Goal: Transaction & Acquisition: Book appointment/travel/reservation

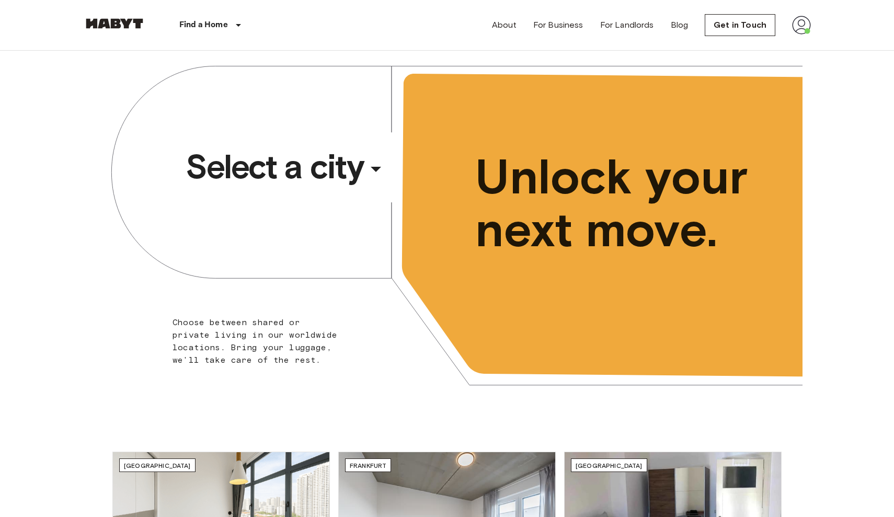
click at [379, 191] on button "Select a city ​ ​" at bounding box center [287, 167] width 211 height 48
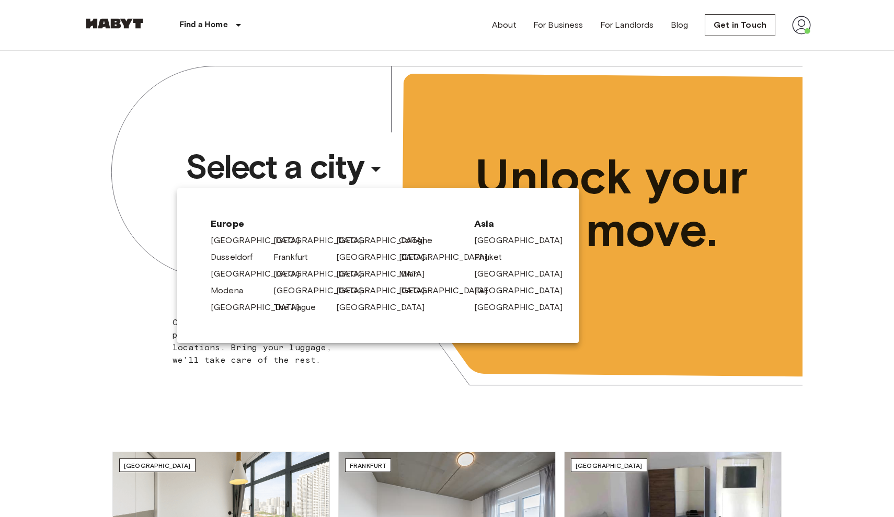
click at [234, 267] on div "[GEOGRAPHIC_DATA]" at bounding box center [238, 272] width 63 height 17
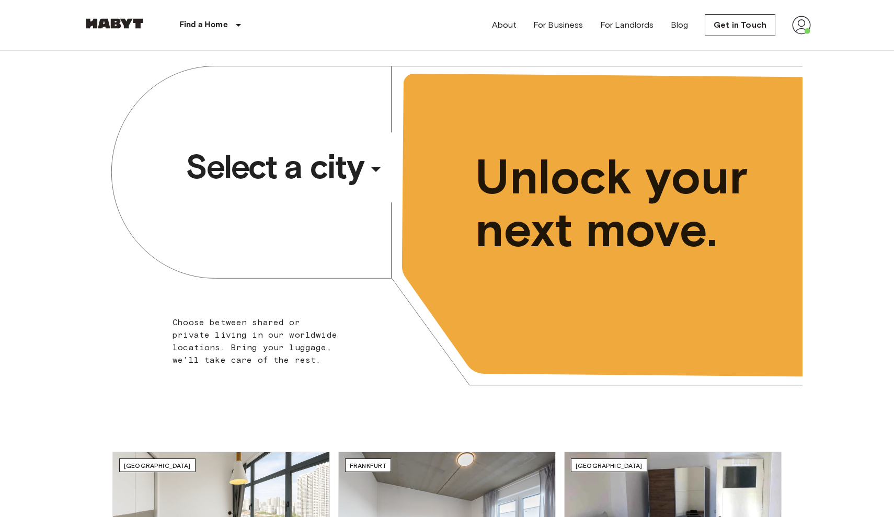
click at [280, 188] on span "Select a city" at bounding box center [275, 167] width 178 height 42
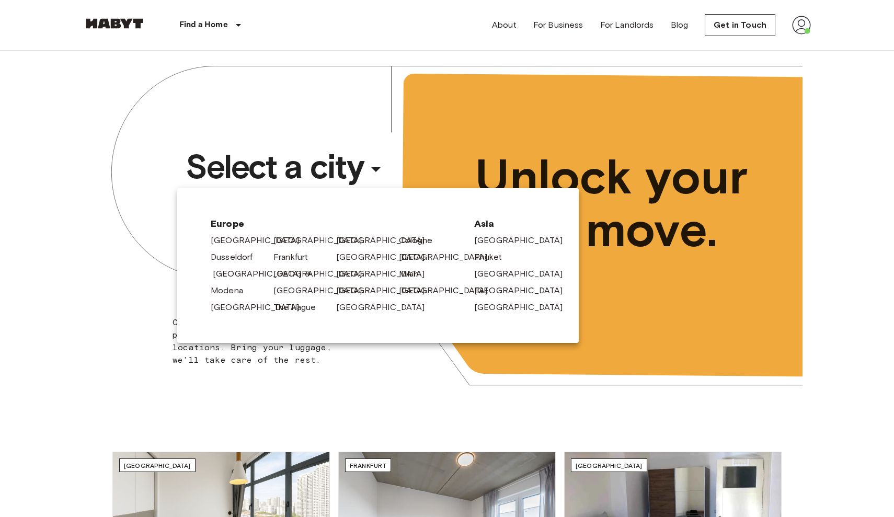
click at [237, 279] on link "[GEOGRAPHIC_DATA]" at bounding box center [262, 274] width 99 height 13
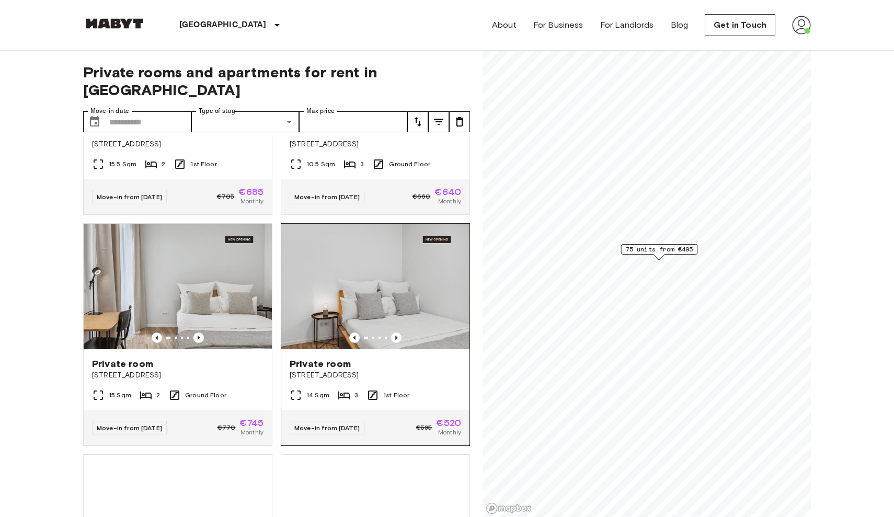
scroll to position [386, 0]
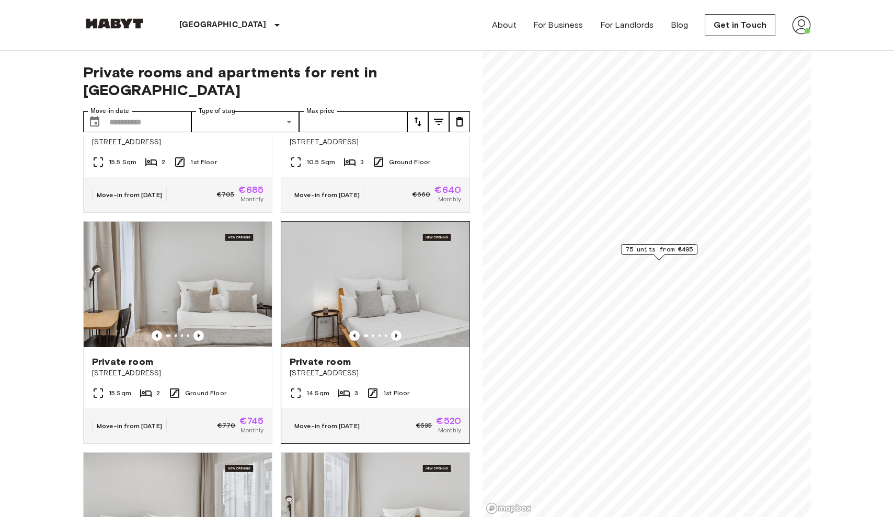
click at [394, 356] on div "Private room" at bounding box center [376, 362] width 172 height 13
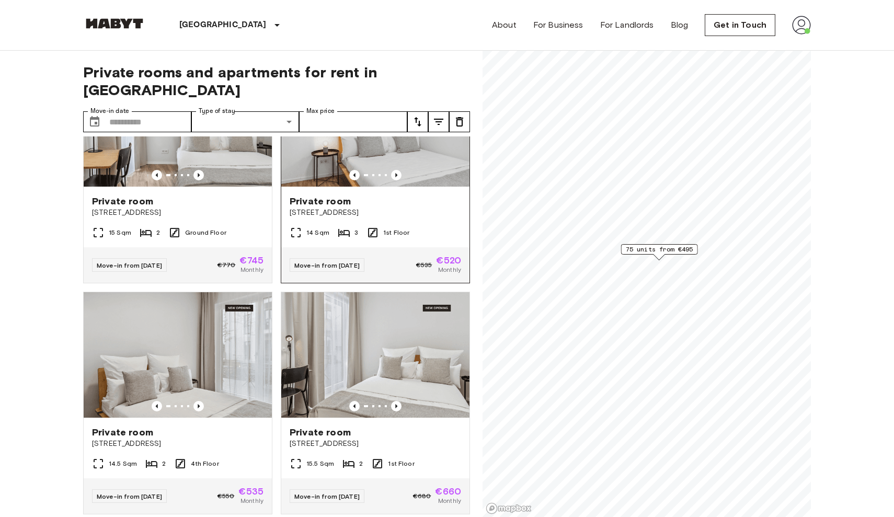
scroll to position [564, 0]
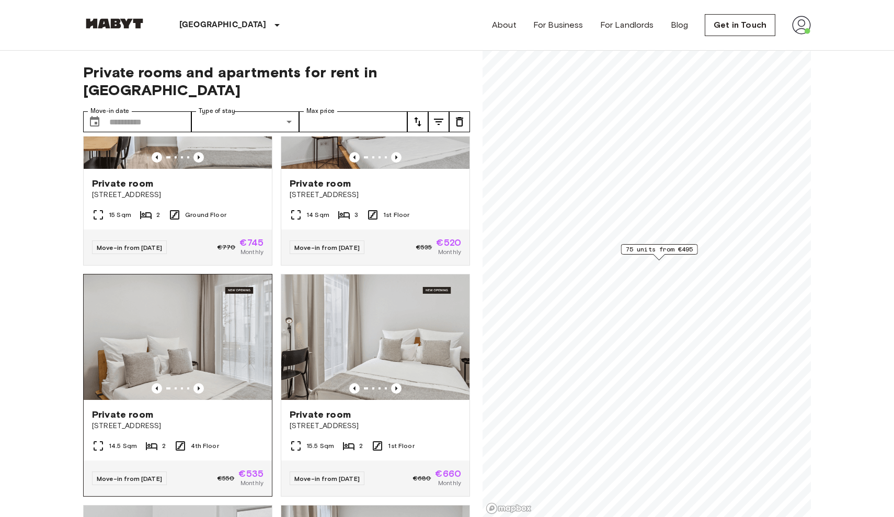
click at [234, 400] on div "Private room Berliner Straße 22" at bounding box center [178, 420] width 188 height 40
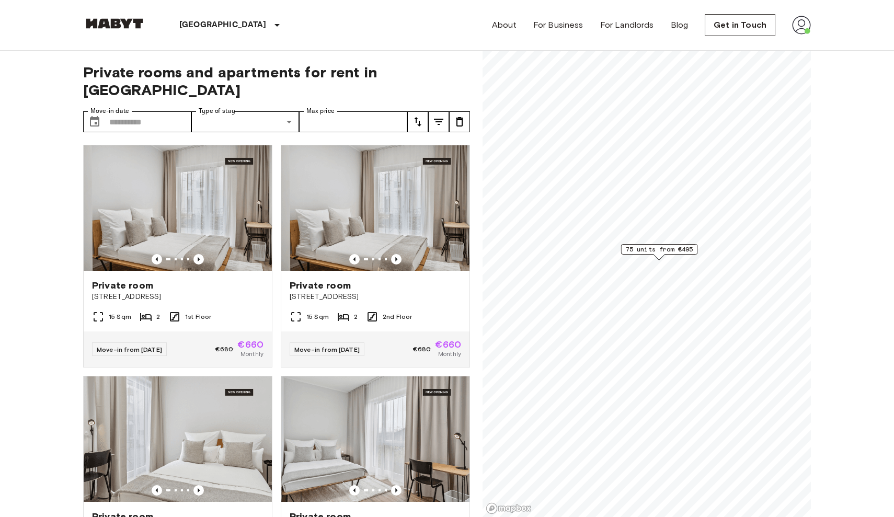
scroll to position [0, 0]
click at [736, 45] on div "About For Business For Landlords Blog Get in Touch" at bounding box center [651, 25] width 319 height 50
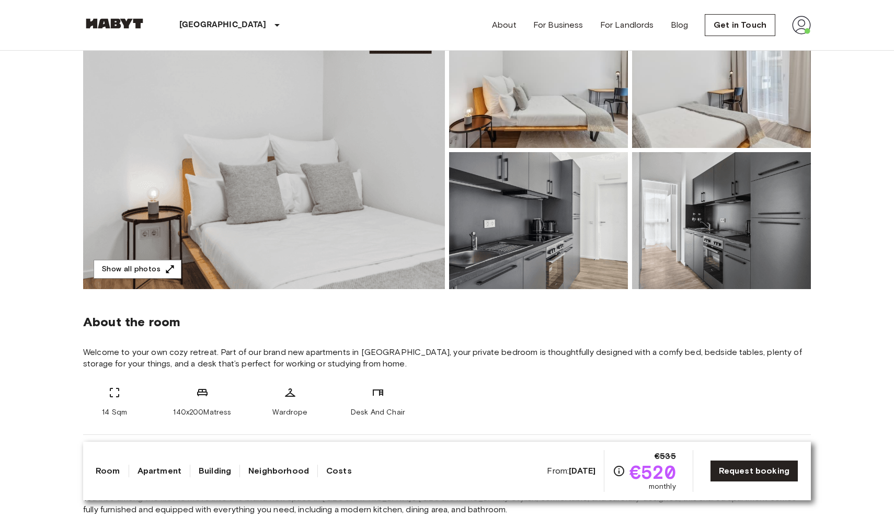
scroll to position [32, 0]
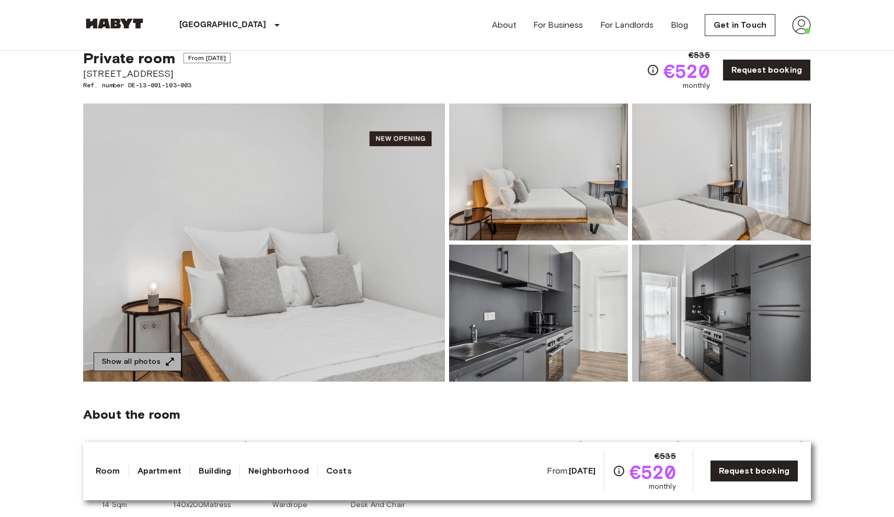
click at [175, 366] on button "Show all photos" at bounding box center [138, 362] width 88 height 19
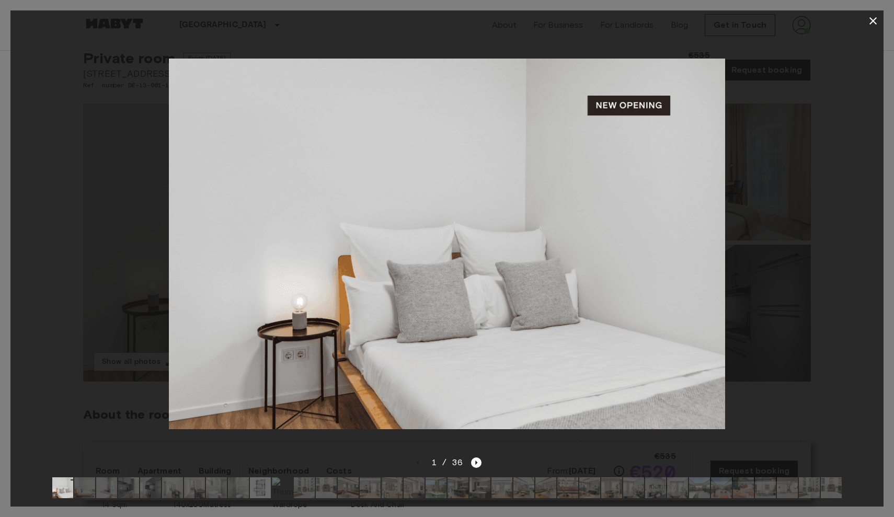
click at [261, 498] on div at bounding box center [447, 488] width 807 height 38
click at [260, 493] on img at bounding box center [260, 488] width 21 height 21
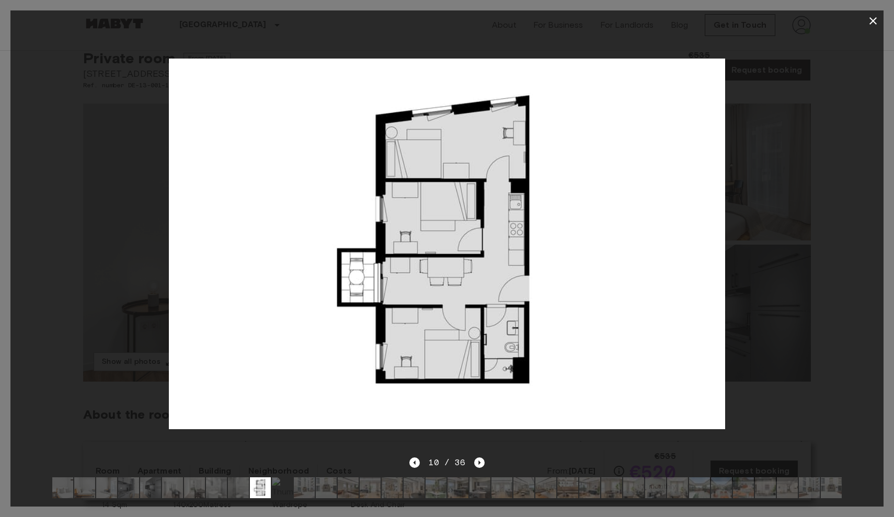
click at [878, 22] on icon "button" at bounding box center [873, 21] width 13 height 13
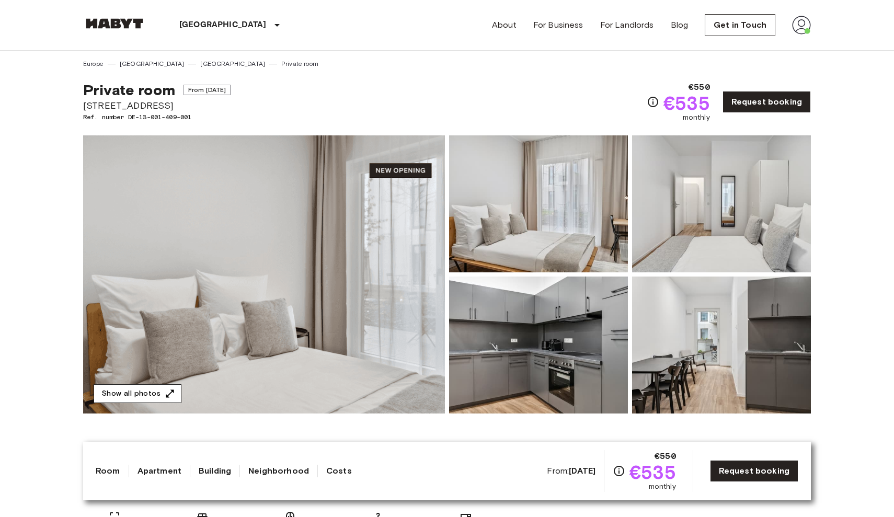
click at [153, 392] on button "Show all photos" at bounding box center [138, 393] width 88 height 19
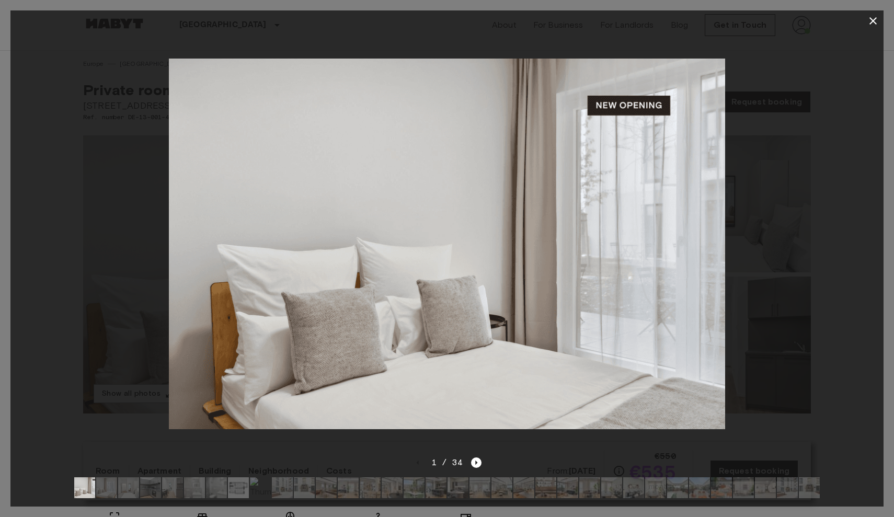
click at [234, 490] on img at bounding box center [238, 488] width 21 height 21
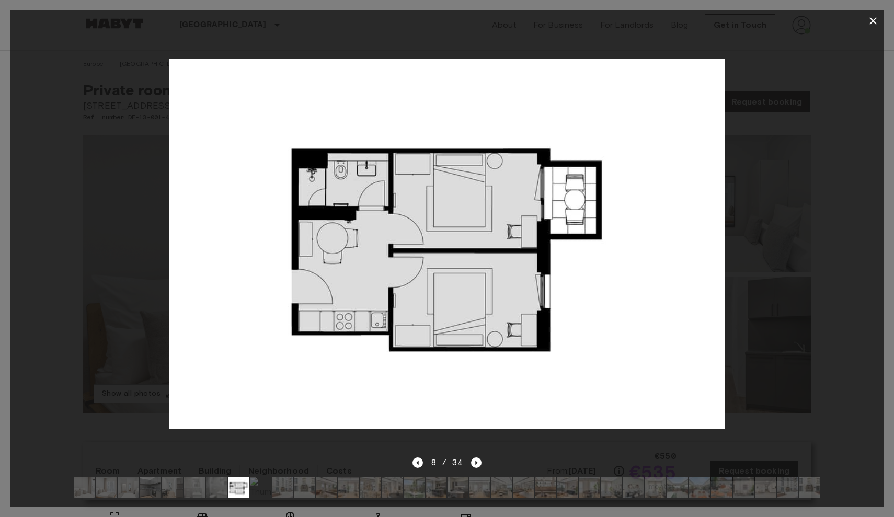
click at [870, 17] on icon "button" at bounding box center [873, 21] width 13 height 13
